Goal: Navigation & Orientation: Find specific page/section

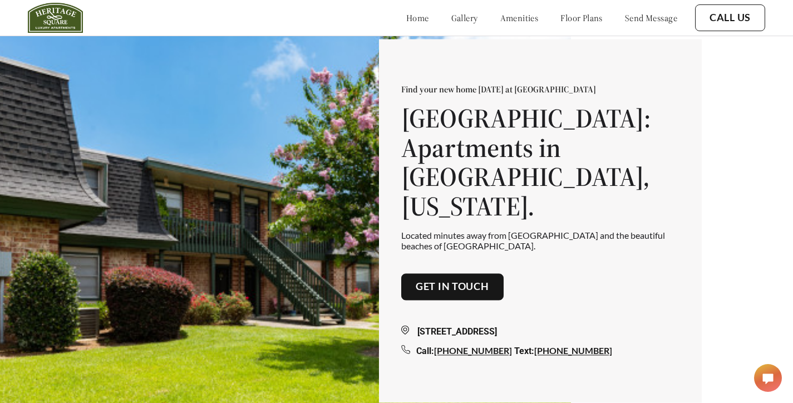
click at [453, 13] on link "gallery" at bounding box center [464, 17] width 27 height 11
click at [451, 14] on link "gallery" at bounding box center [464, 17] width 27 height 11
click at [451, 13] on link "gallery" at bounding box center [464, 17] width 27 height 11
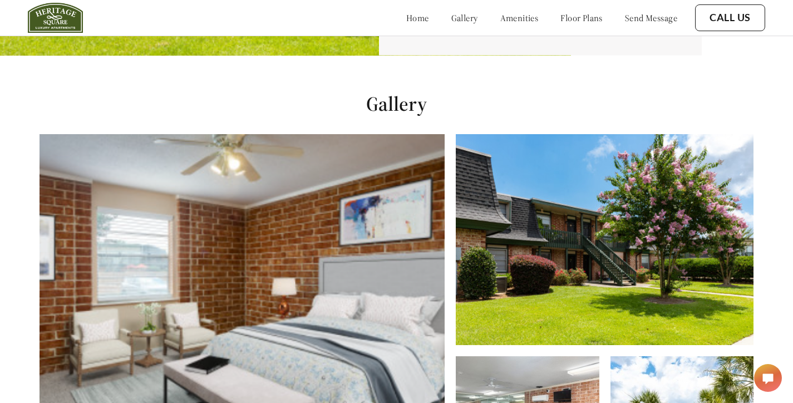
scroll to position [411, 0]
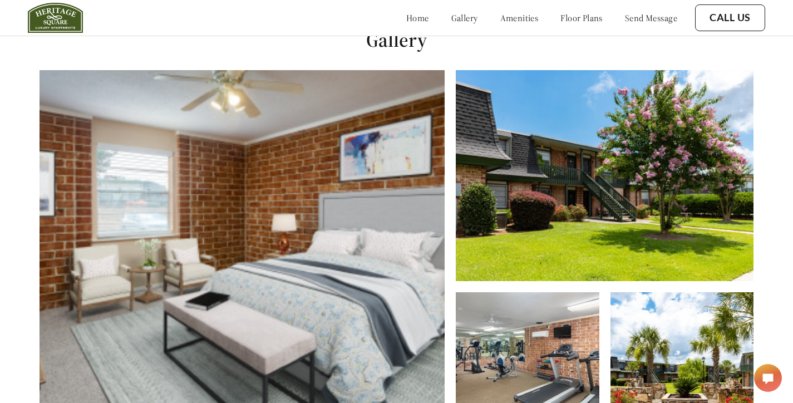
click at [576, 14] on link "floor plans" at bounding box center [582, 17] width 42 height 11
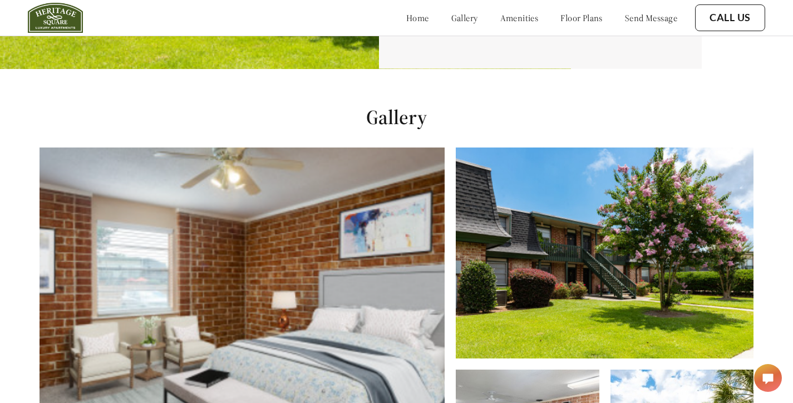
scroll to position [445, 0]
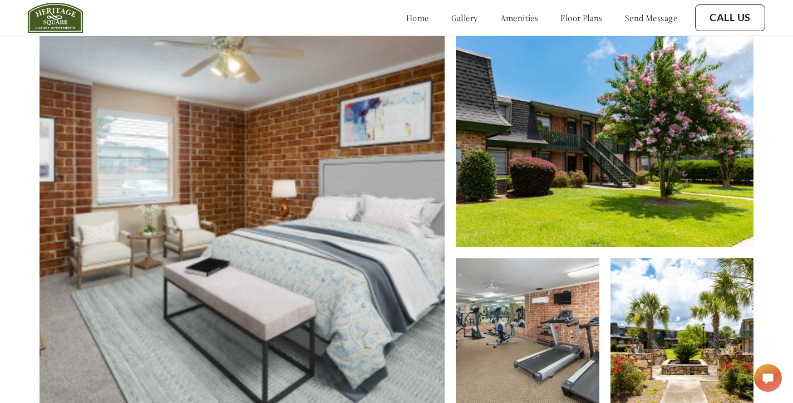
click at [346, 109] on img at bounding box center [242, 226] width 405 height 381
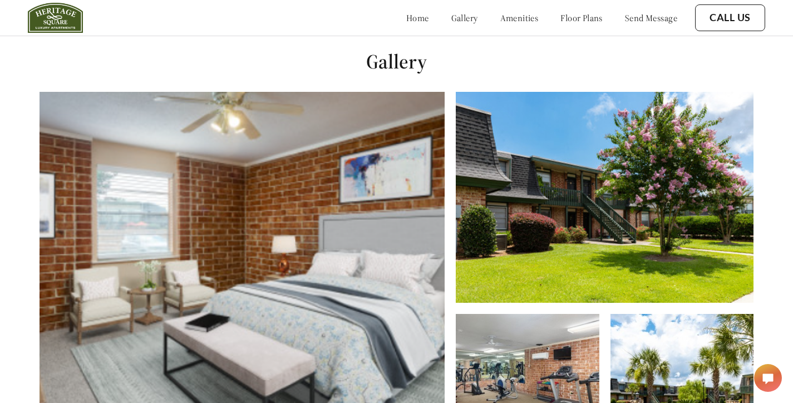
scroll to position [0, 0]
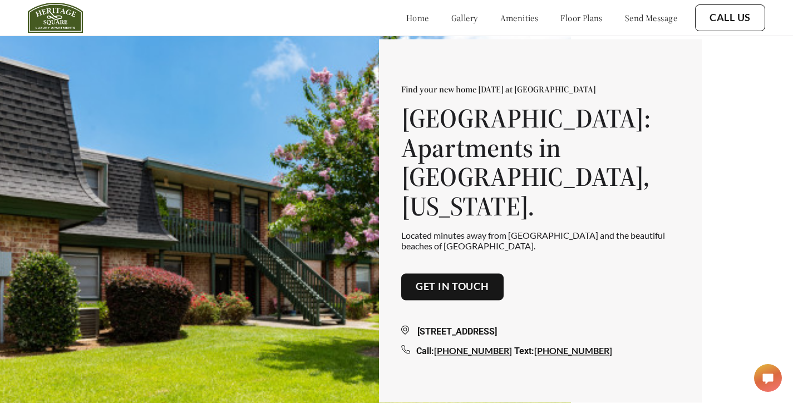
click at [451, 12] on link "gallery" at bounding box center [464, 17] width 27 height 11
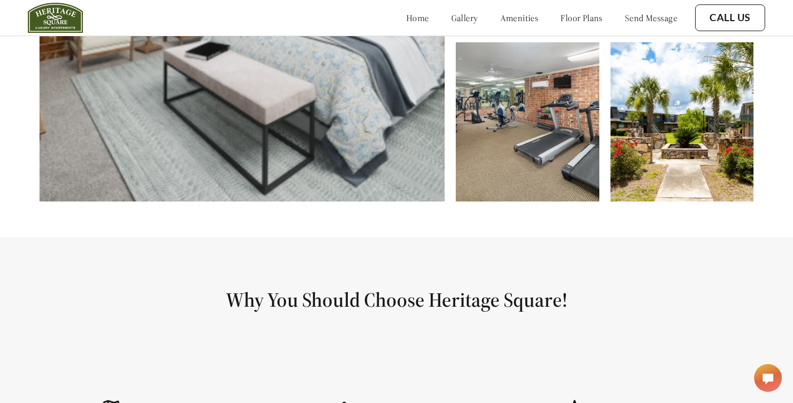
scroll to position [668, 0]
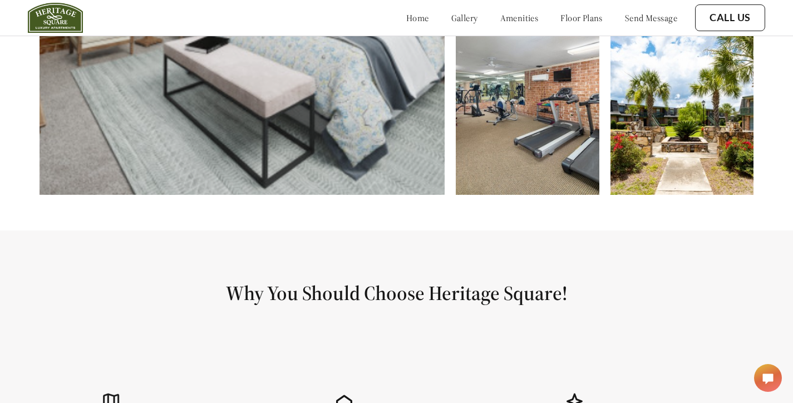
click at [540, 110] on img at bounding box center [527, 115] width 143 height 159
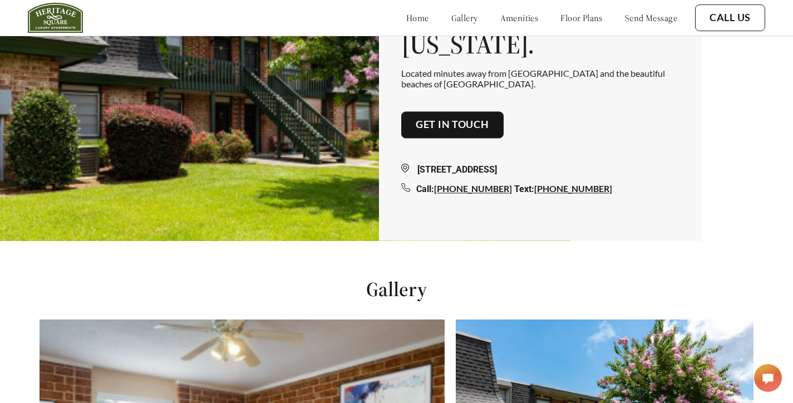
scroll to position [0, 0]
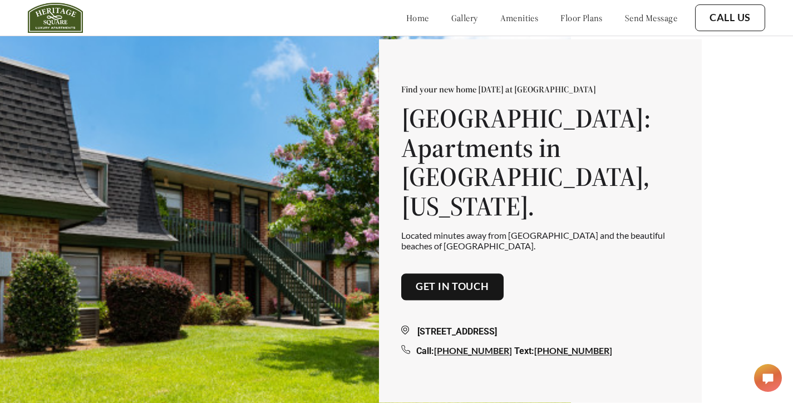
click at [564, 17] on link "floor plans" at bounding box center [582, 17] width 42 height 11
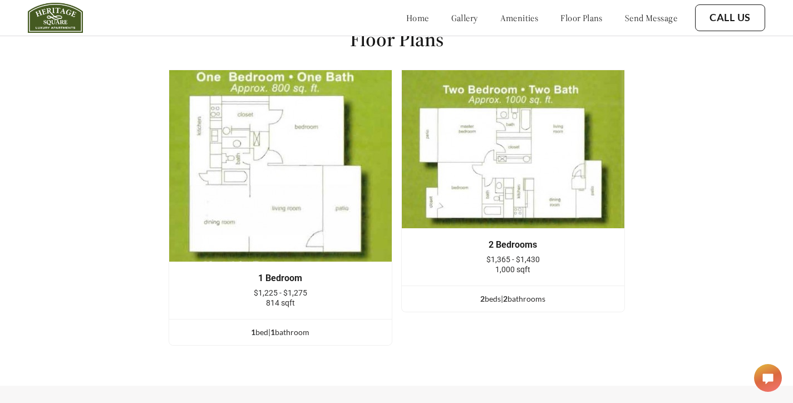
scroll to position [1427, 0]
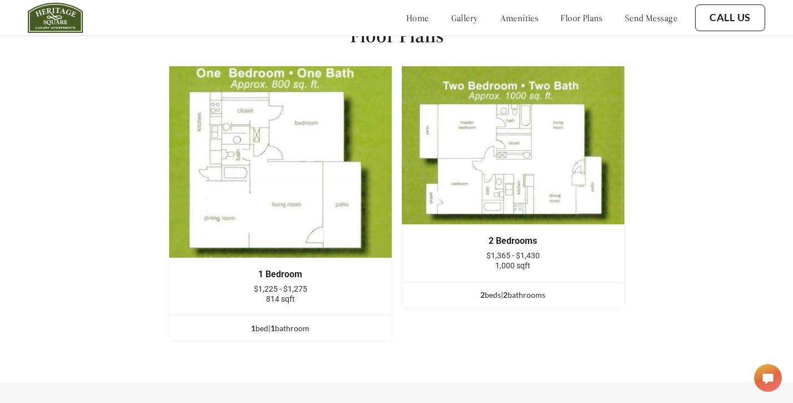
click at [451, 15] on link "gallery" at bounding box center [464, 17] width 27 height 11
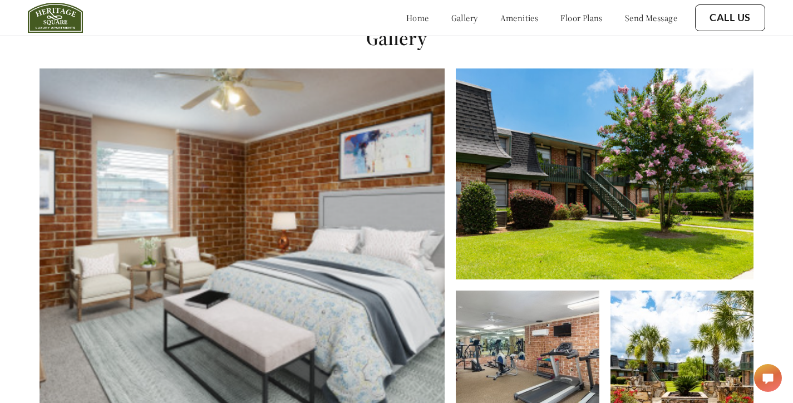
scroll to position [411, 0]
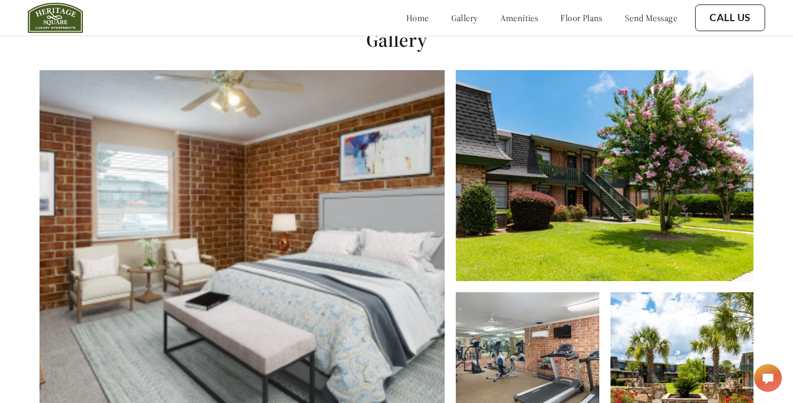
click at [561, 18] on link "floor plans" at bounding box center [582, 17] width 42 height 11
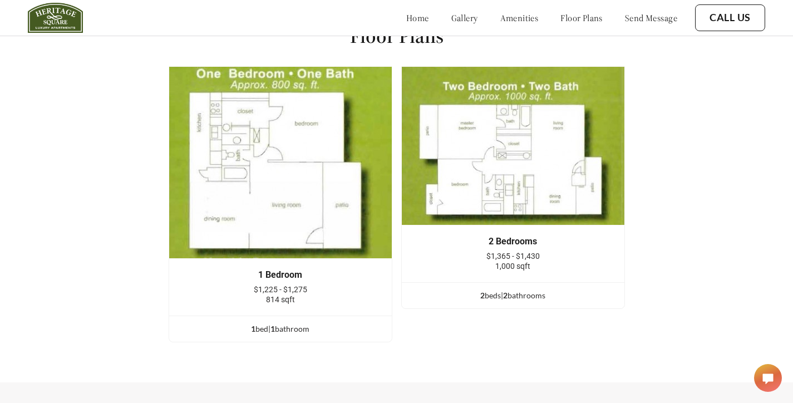
scroll to position [1427, 0]
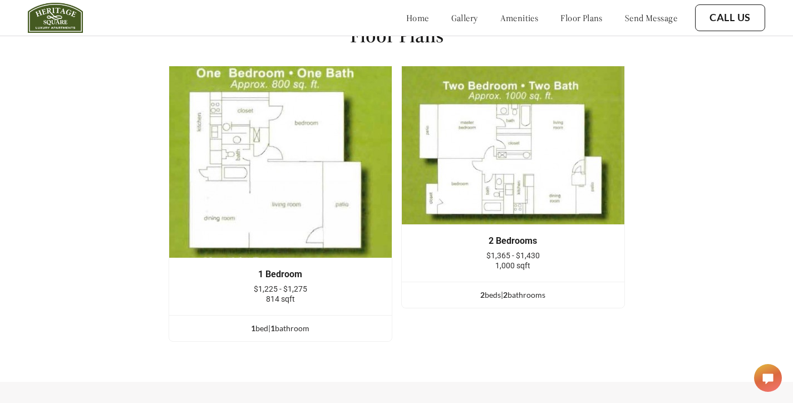
click at [517, 139] on img at bounding box center [513, 145] width 224 height 159
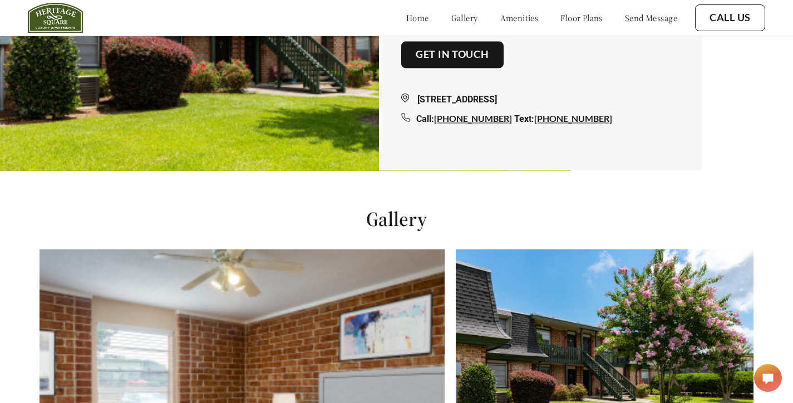
scroll to position [0, 0]
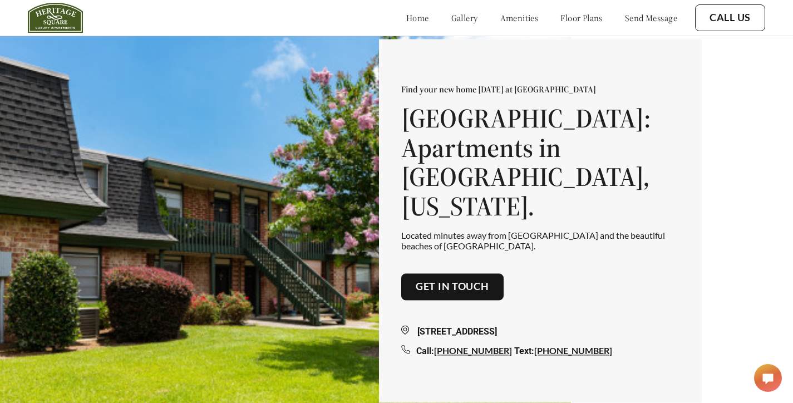
click at [568, 21] on link "floor plans" at bounding box center [582, 17] width 42 height 11
